Goal: Task Accomplishment & Management: Manage account settings

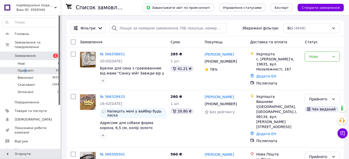
click at [25, 69] on span "Прийняті" at bounding box center [26, 71] width 16 height 5
